Goal: Task Accomplishment & Management: Use online tool/utility

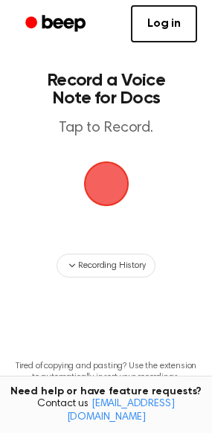
click at [104, 172] on span "button" at bounding box center [106, 184] width 42 height 42
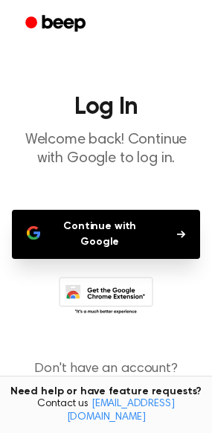
click at [127, 229] on button "Continue with Google" at bounding box center [106, 234] width 188 height 49
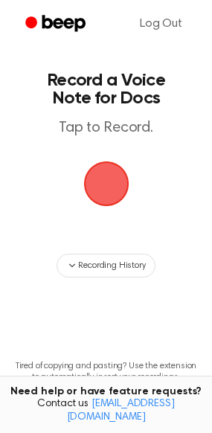
click at [101, 182] on span "button" at bounding box center [105, 183] width 45 height 45
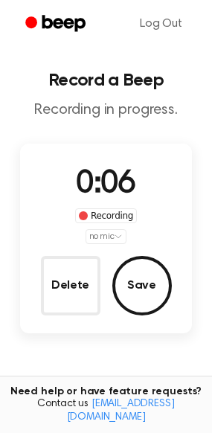
click at [117, 230] on html "Log Out Record a Beep Recording in progress. 0:06 Recording no mic Delete Save …" at bounding box center [106, 290] width 212 height 580
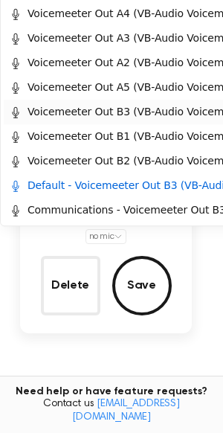
click at [106, 206] on div "Communications - Voicemeeter Out B3 (VB-Audio Voicemeeter VAIO)" at bounding box center [194, 210] width 369 height 16
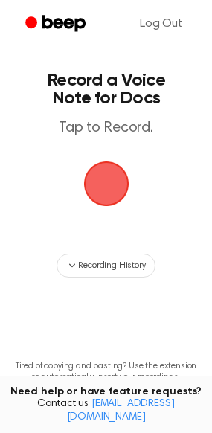
click at [93, 183] on span "button" at bounding box center [106, 184] width 48 height 48
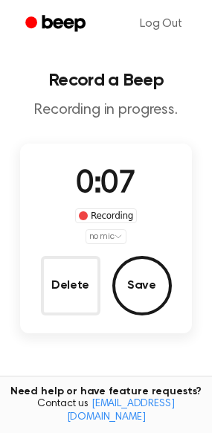
click at [117, 236] on html "Log Out Record a Beep Recording in progress. 0:07 Recording no mic Delete Save …" at bounding box center [106, 290] width 212 height 580
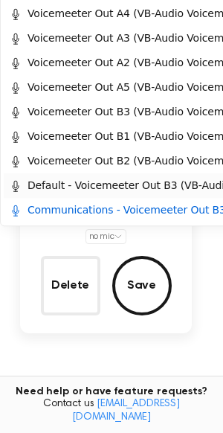
click at [48, 239] on html "Log Out Record a Beep Recording in progress. 0:23 Recording no mic Delete Save …" at bounding box center [111, 290] width 223 height 580
